Goal: Entertainment & Leisure: Consume media (video, audio)

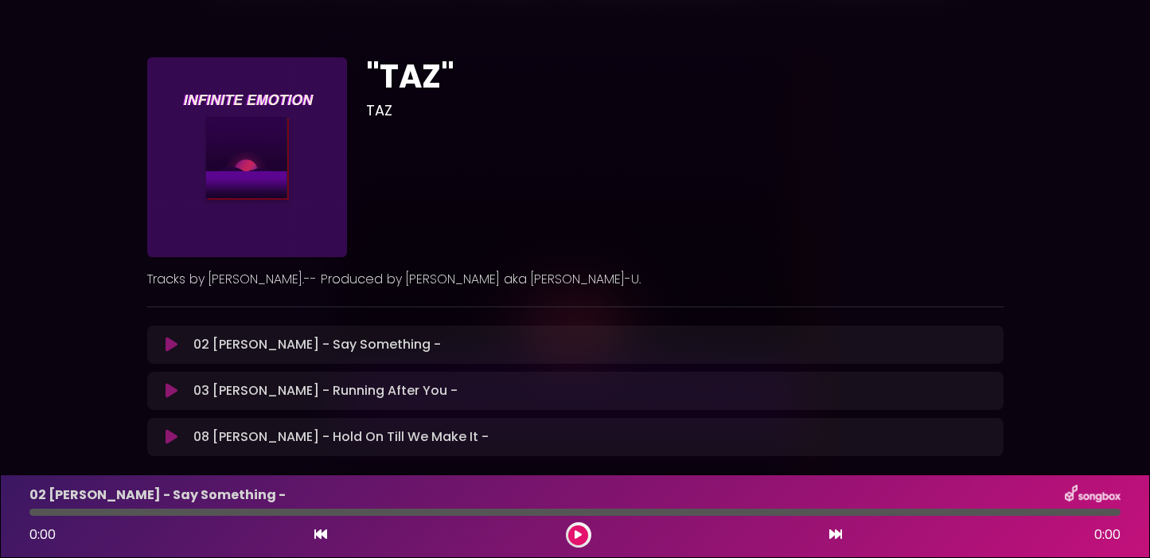
click at [171, 349] on icon at bounding box center [172, 345] width 12 height 16
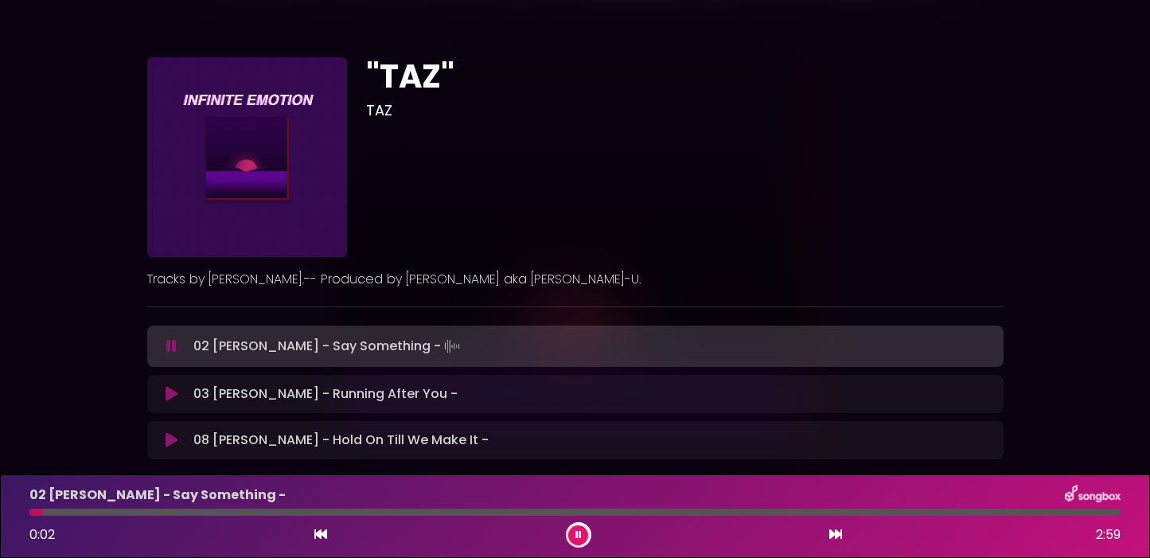
click at [145, 512] on div at bounding box center [574, 512] width 1091 height 7
click at [212, 513] on div at bounding box center [574, 512] width 1091 height 7
click at [272, 512] on div at bounding box center [574, 512] width 1091 height 7
click at [351, 511] on div at bounding box center [574, 512] width 1091 height 7
click at [424, 511] on div at bounding box center [574, 512] width 1091 height 7
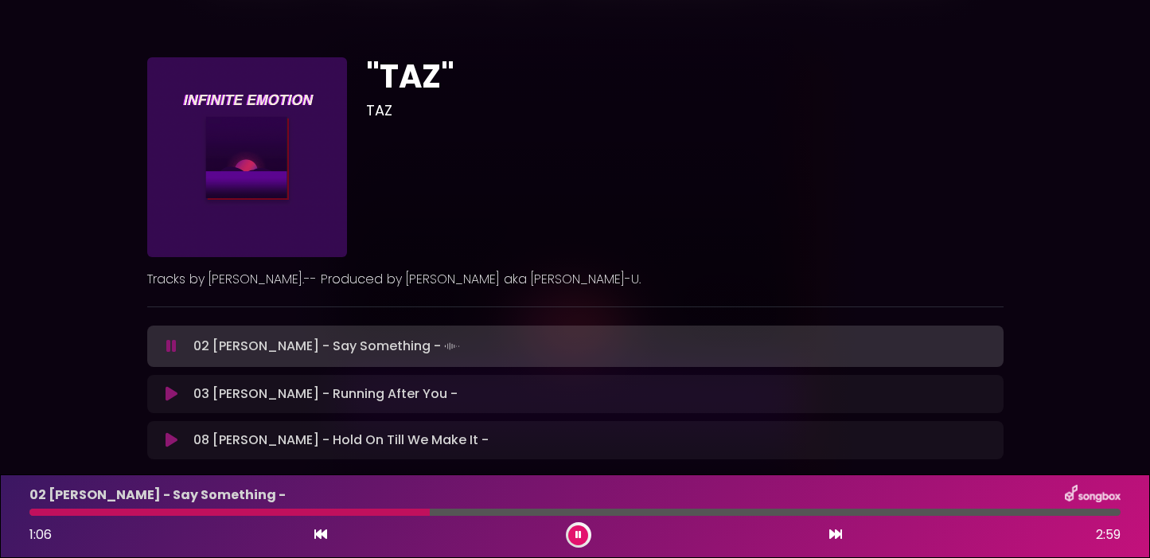
click at [575, 540] on button at bounding box center [578, 535] width 20 height 20
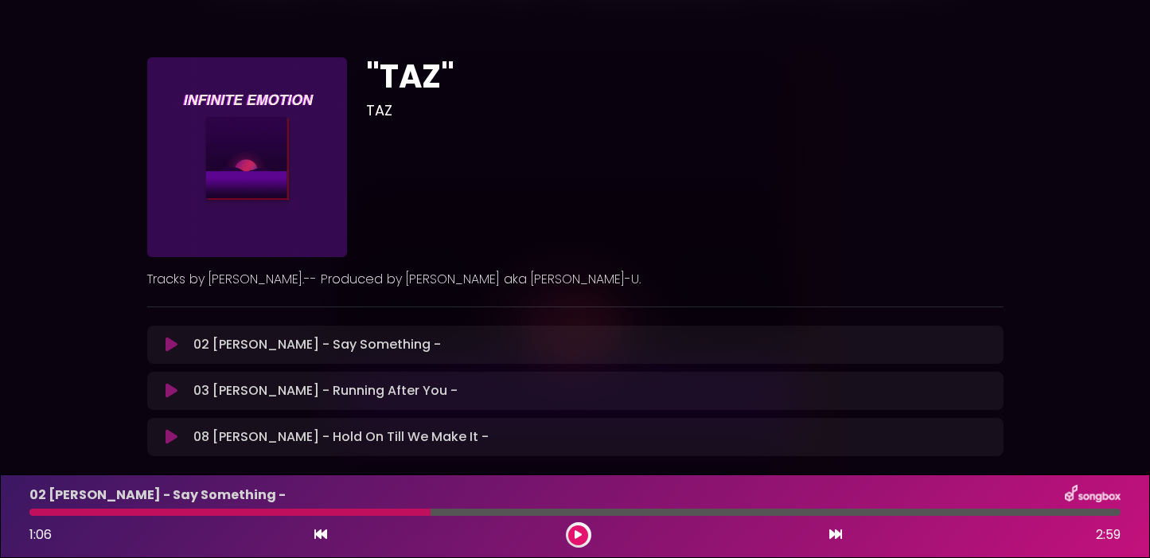
click at [171, 389] on icon at bounding box center [172, 391] width 12 height 16
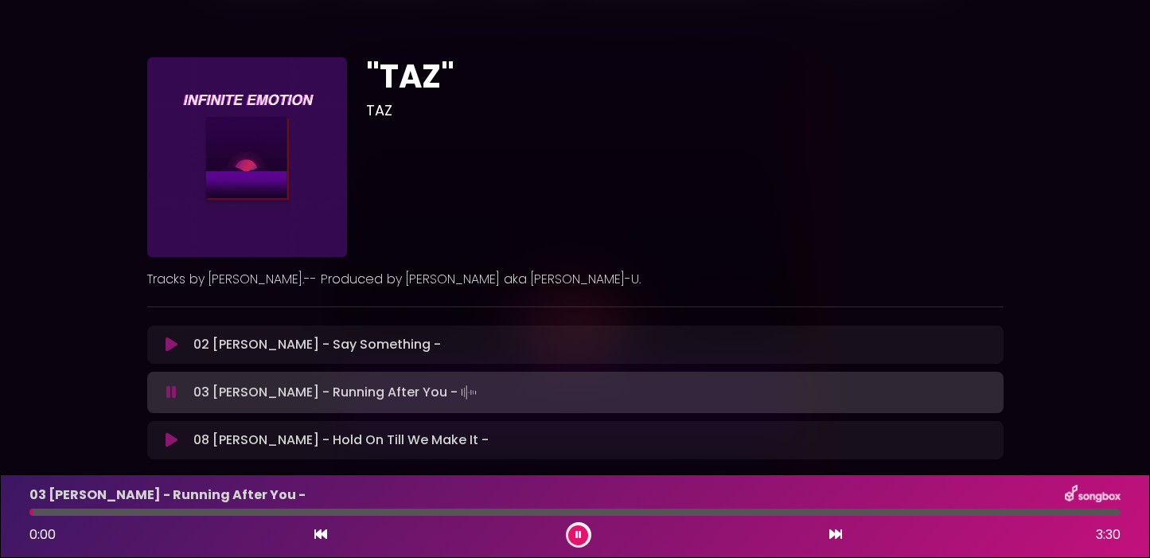
click at [173, 517] on div "03 [PERSON_NAME] - Running After You - 0:00 3:30" at bounding box center [575, 516] width 1110 height 63
click at [179, 514] on div at bounding box center [574, 512] width 1091 height 7
click at [317, 517] on div "03 [PERSON_NAME] - Running After You - 0:29 3:30" at bounding box center [575, 516] width 1110 height 63
click at [409, 516] on div "03 [PERSON_NAME] - Running After You - 0:30 3:30" at bounding box center [575, 516] width 1110 height 63
click at [586, 531] on button at bounding box center [578, 535] width 20 height 20
